Goal: Information Seeking & Learning: Find specific fact

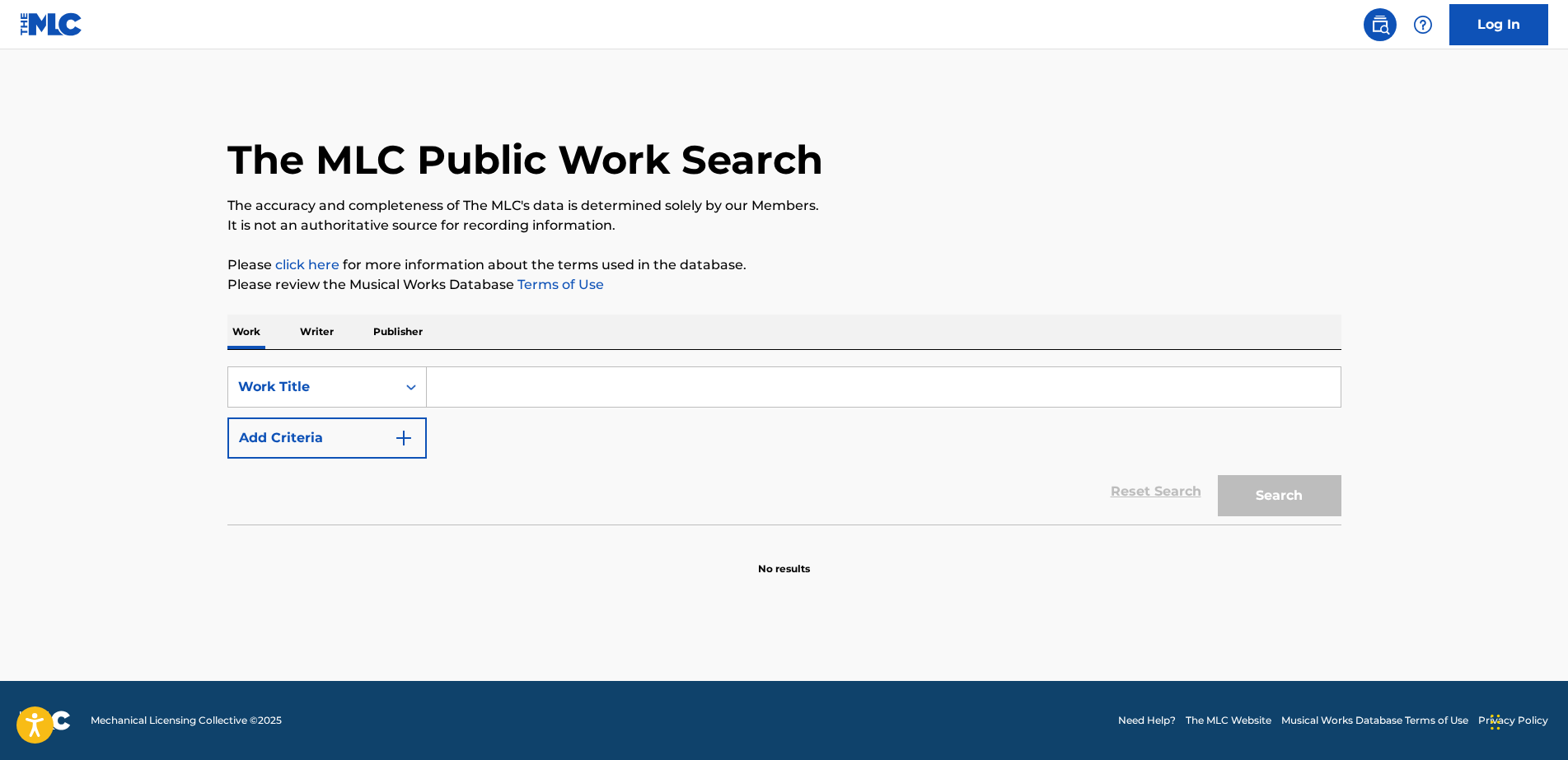
click at [330, 337] on p "Writer" at bounding box center [317, 332] width 44 height 35
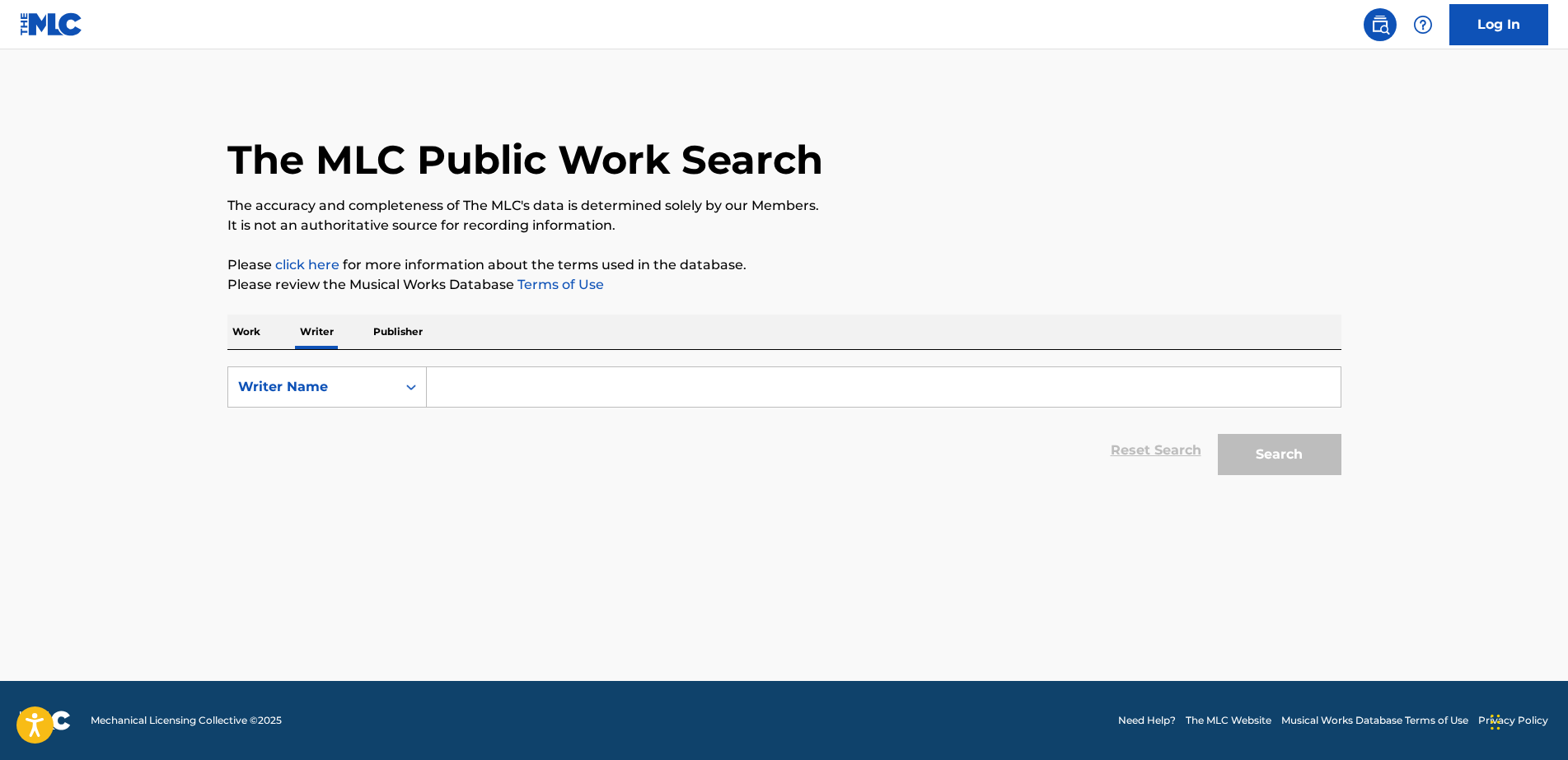
drag, startPoint x: 246, startPoint y: 334, endPoint x: 275, endPoint y: 342, distance: 30.1
click at [248, 334] on p "Work" at bounding box center [246, 332] width 38 height 35
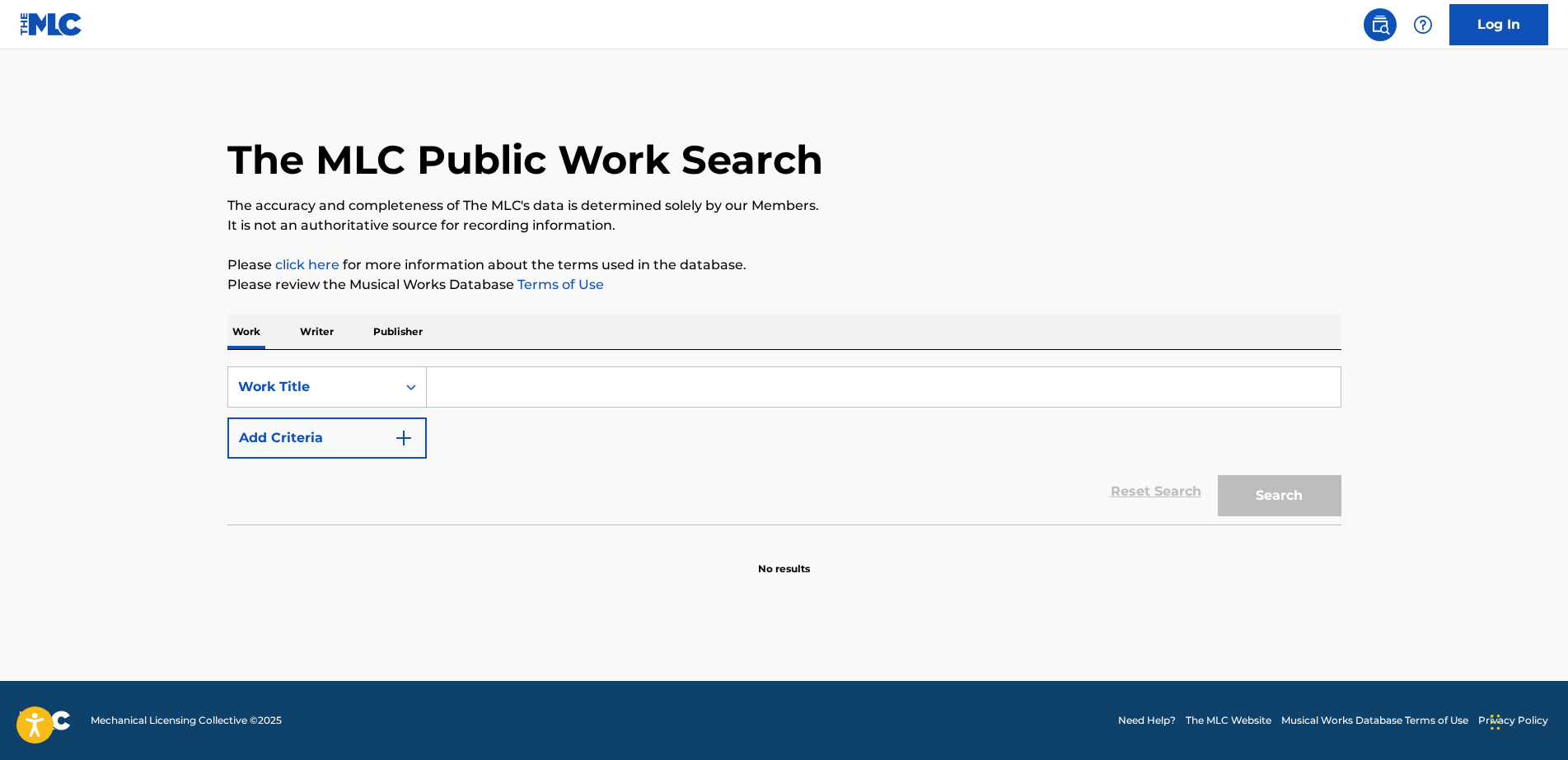
drag, startPoint x: 440, startPoint y: 390, endPoint x: 490, endPoint y: 391, distance: 50.0
click at [440, 390] on input "Search Form" at bounding box center [883, 387] width 914 height 40
paste input "La Muerte en un Coleadero"
click at [942, 216] on p "It is not an authoritative source for recording information." at bounding box center [784, 226] width 1114 height 20
click at [1242, 492] on button "Search" at bounding box center [1279, 496] width 123 height 41
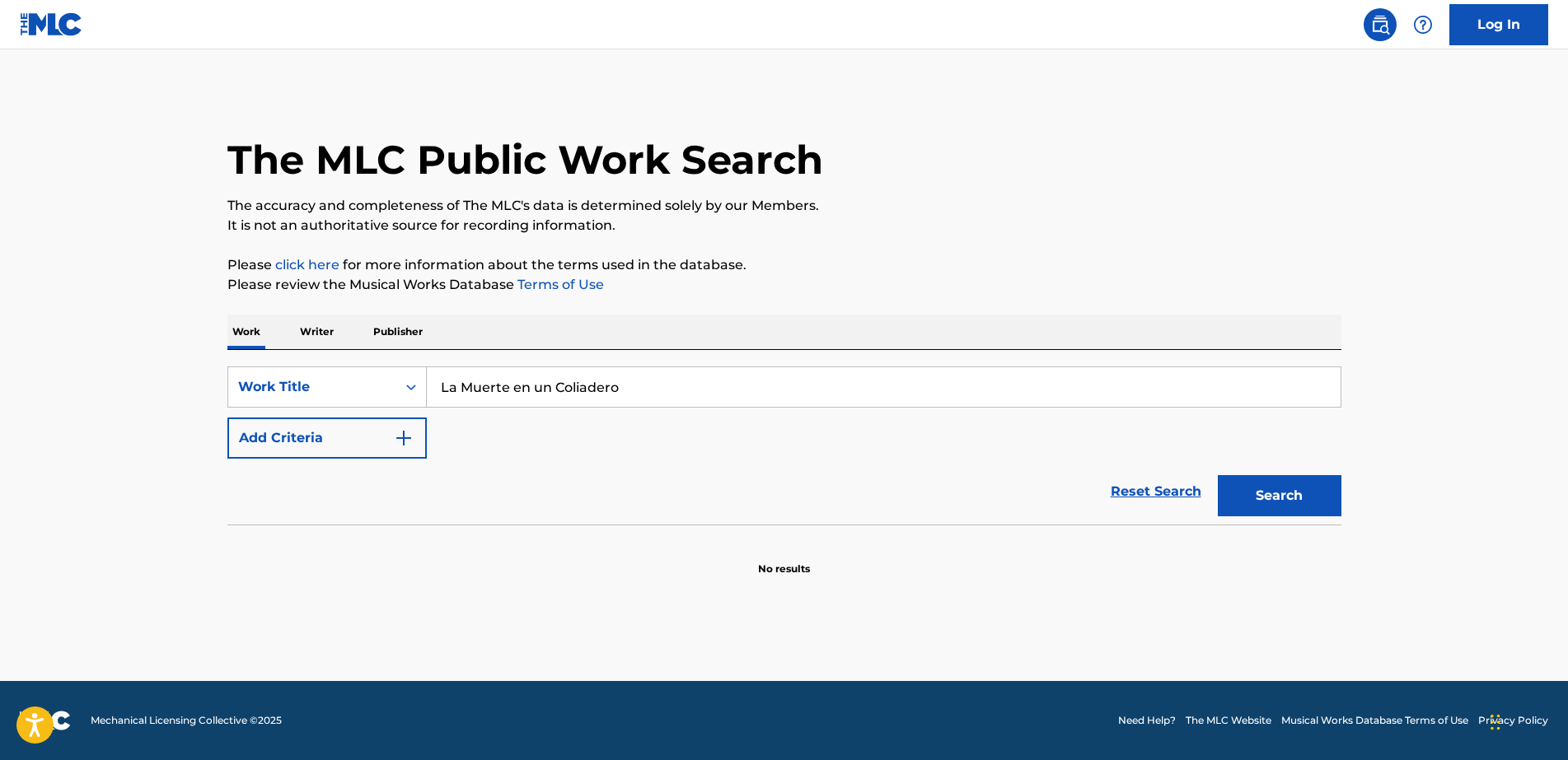
click at [1217, 476] on button "Search" at bounding box center [1279, 496] width 123 height 41
click at [1206, 213] on p "The accuracy and completeness of The MLC's data is determined solely by our Mem…" at bounding box center [784, 206] width 1114 height 20
drag, startPoint x: 459, startPoint y: 385, endPoint x: 363, endPoint y: 384, distance: 96.0
click at [347, 383] on div "SearchWithCriteriaaf545591-87e2-4eca-9348-211deeb8de9b Work Title La Muerte en …" at bounding box center [784, 387] width 1114 height 41
type input "Muerte en un Coliadero"
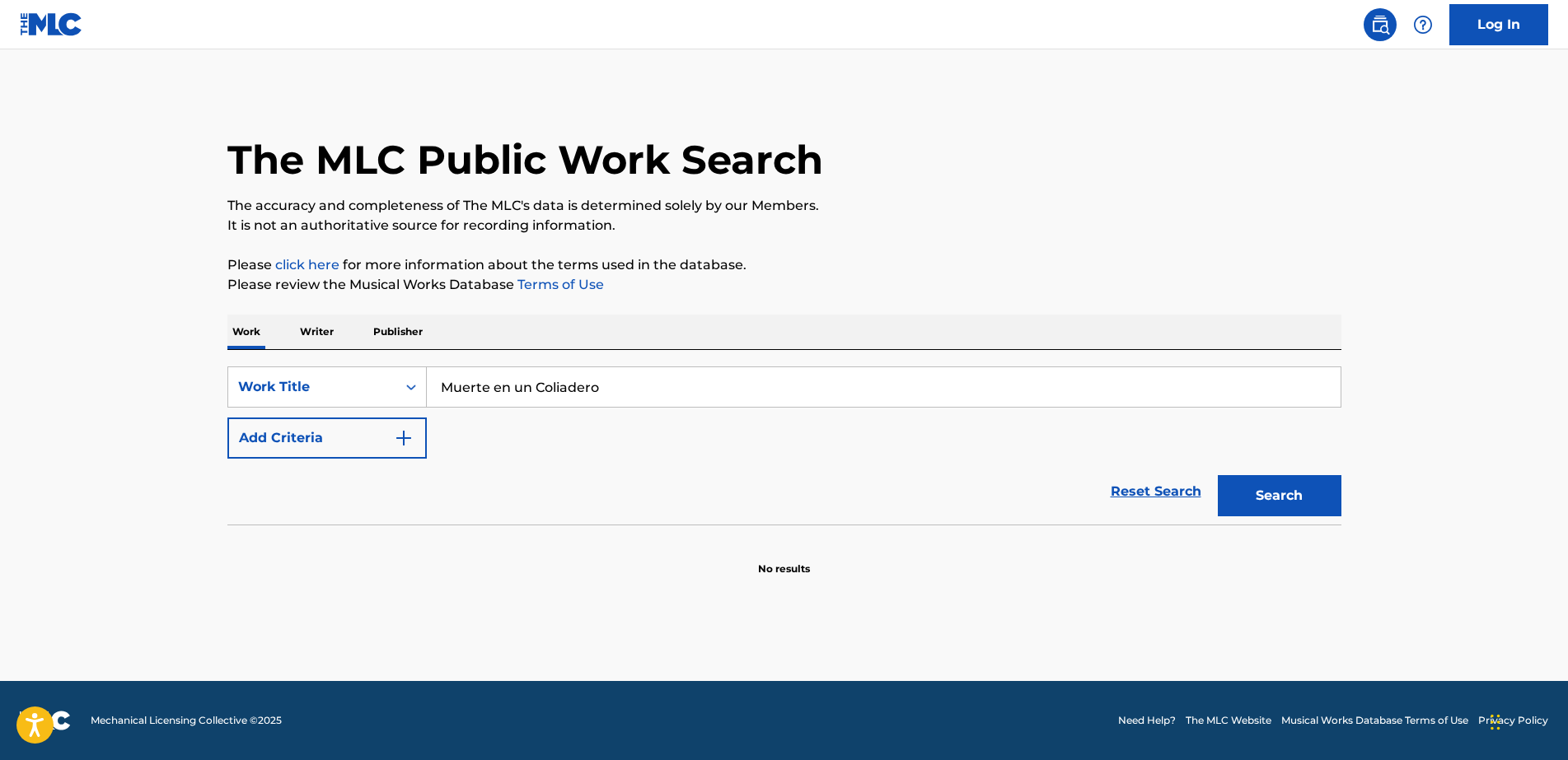
click at [1217, 476] on button "Search" at bounding box center [1279, 496] width 123 height 41
click at [741, 388] on input "Search Form" at bounding box center [883, 387] width 914 height 40
paste input "MUERTE EN UN COLIADERO"
type input "MUERTE EN UN COLIADERO"
click at [1282, 493] on button "Search" at bounding box center [1279, 496] width 123 height 41
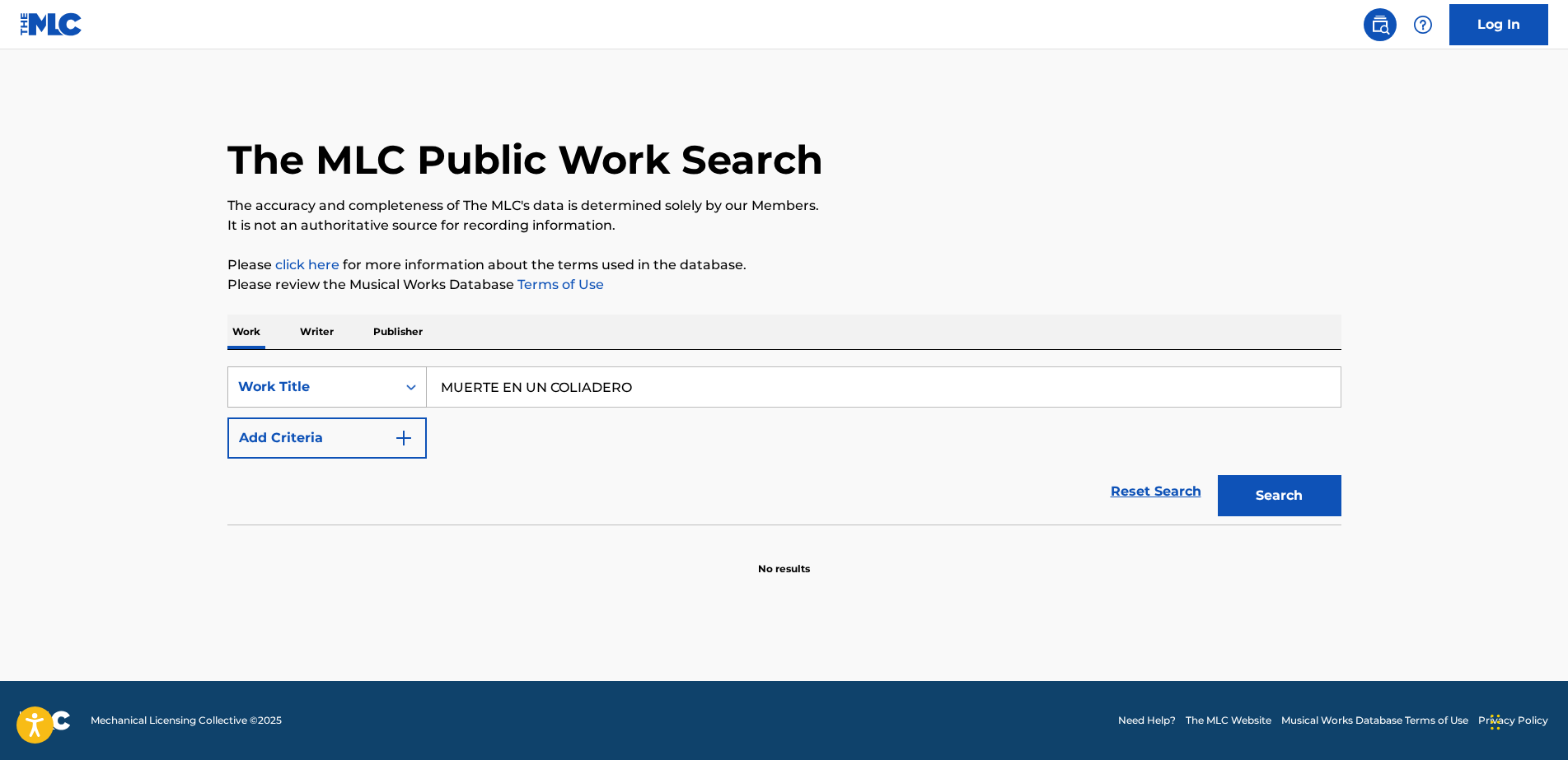
click at [275, 371] on div "Work Title" at bounding box center [312, 387] width 168 height 31
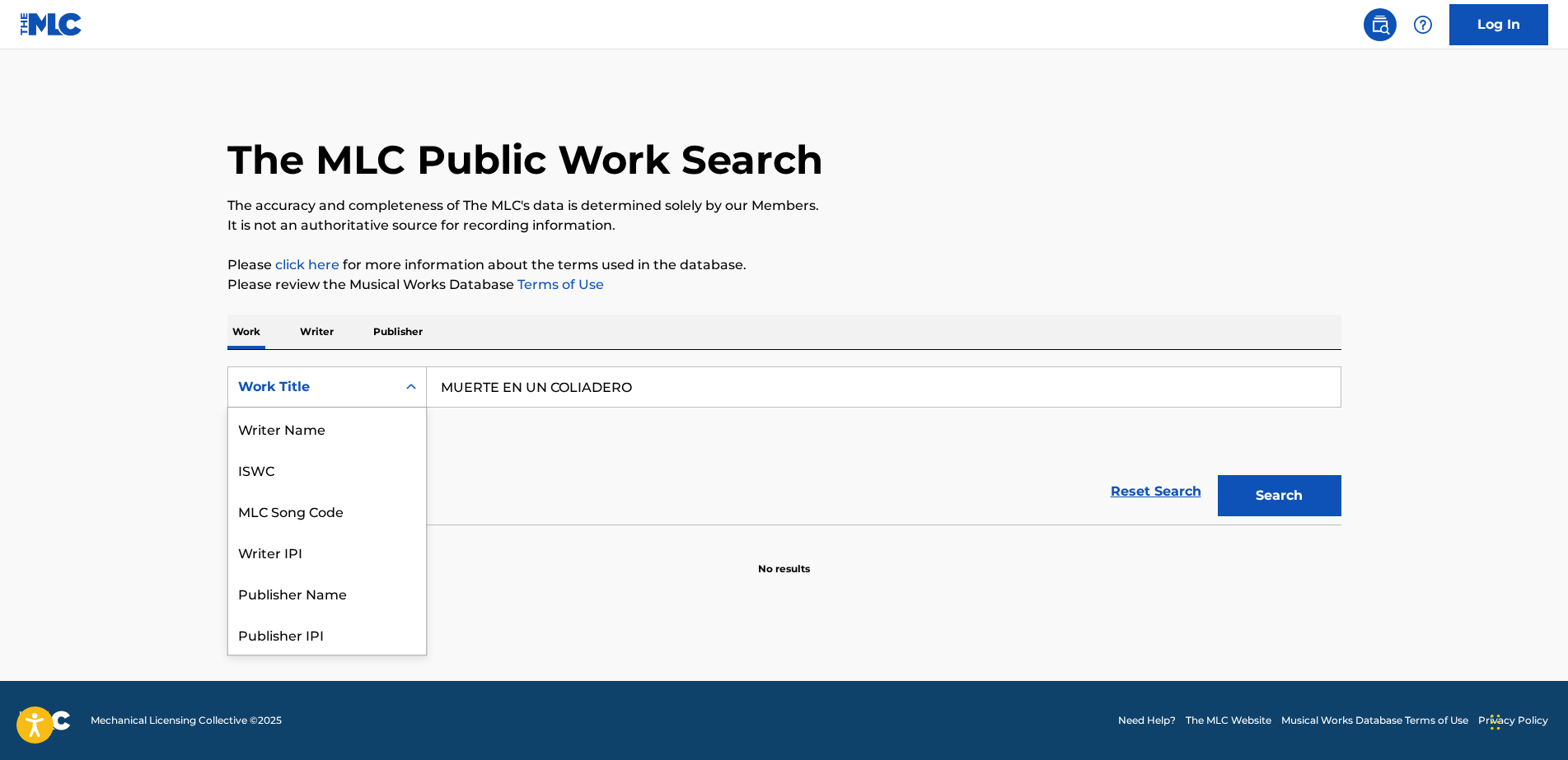
scroll to position [83, 0]
drag, startPoint x: 318, startPoint y: 427, endPoint x: 351, endPoint y: 417, distance: 34.5
click at [329, 422] on div "MLC Song Code" at bounding box center [327, 428] width 198 height 41
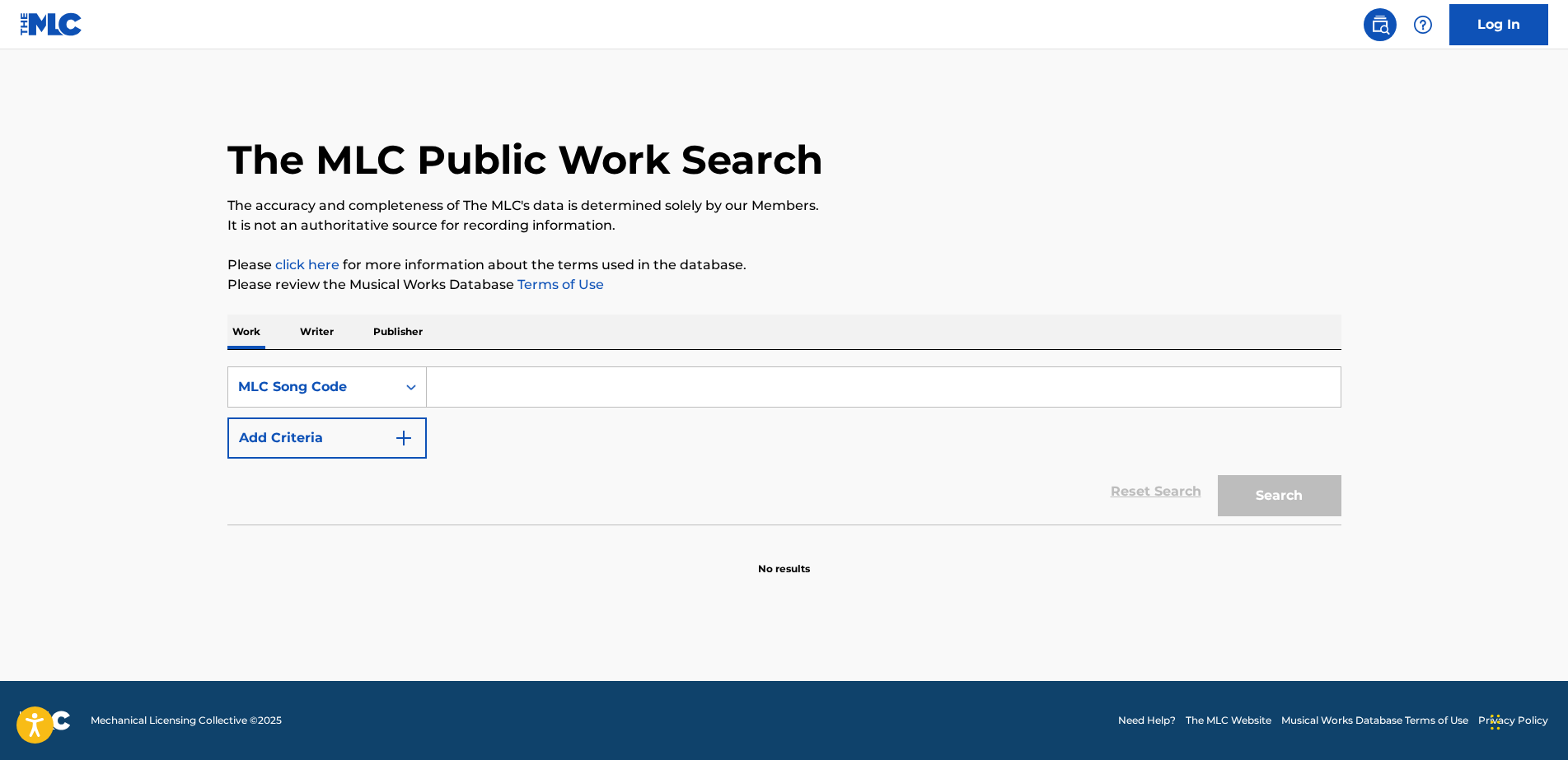
click at [558, 385] on input "Search Form" at bounding box center [883, 387] width 914 height 40
paste input "LT29S9"
type input "LT29S9"
click at [1275, 497] on button "Search" at bounding box center [1279, 496] width 123 height 41
click at [778, 486] on div "Reset Search Search" at bounding box center [784, 492] width 1114 height 66
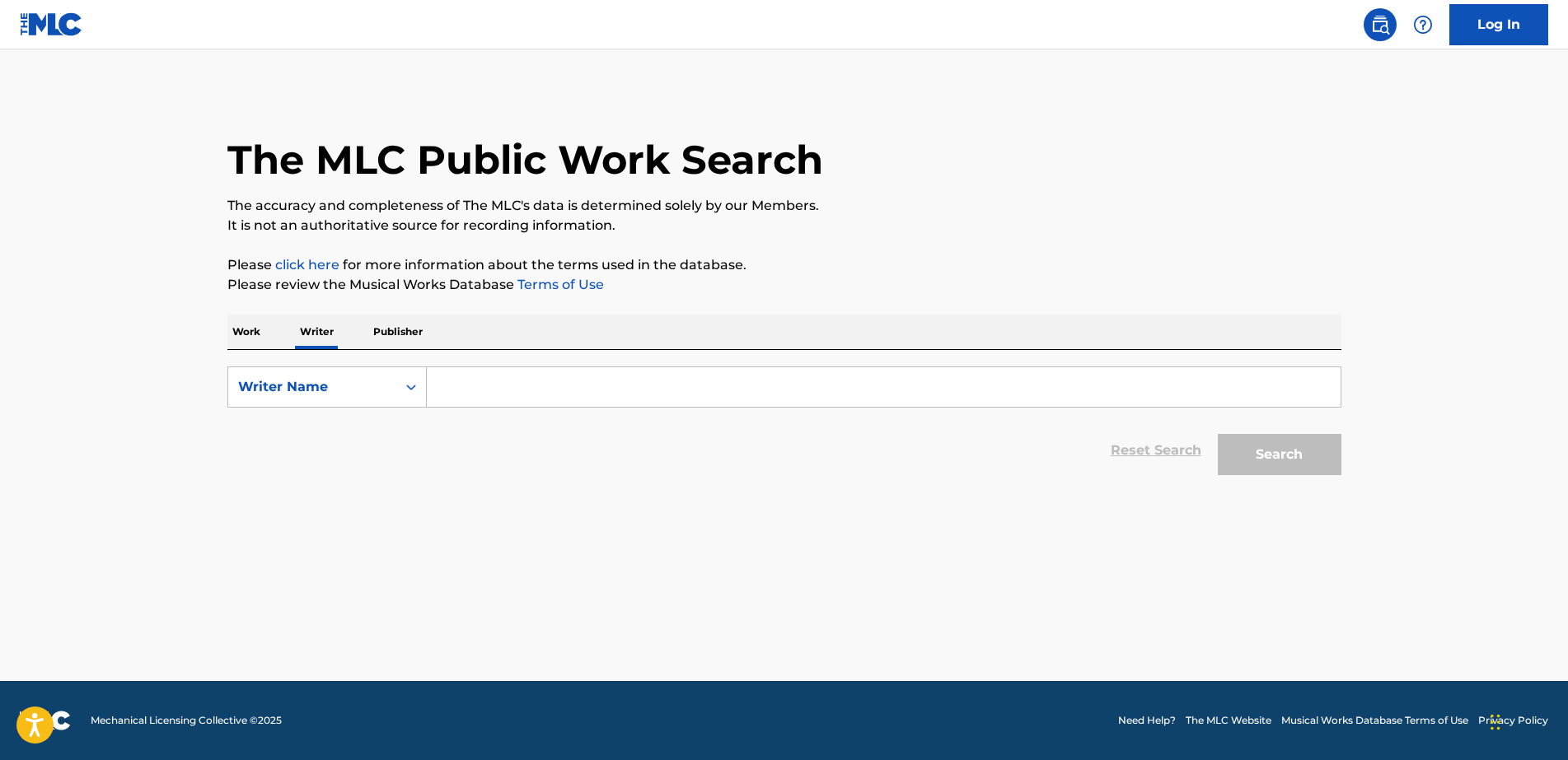
click at [252, 341] on p "Work" at bounding box center [246, 332] width 38 height 35
